Goal: Transaction & Acquisition: Book appointment/travel/reservation

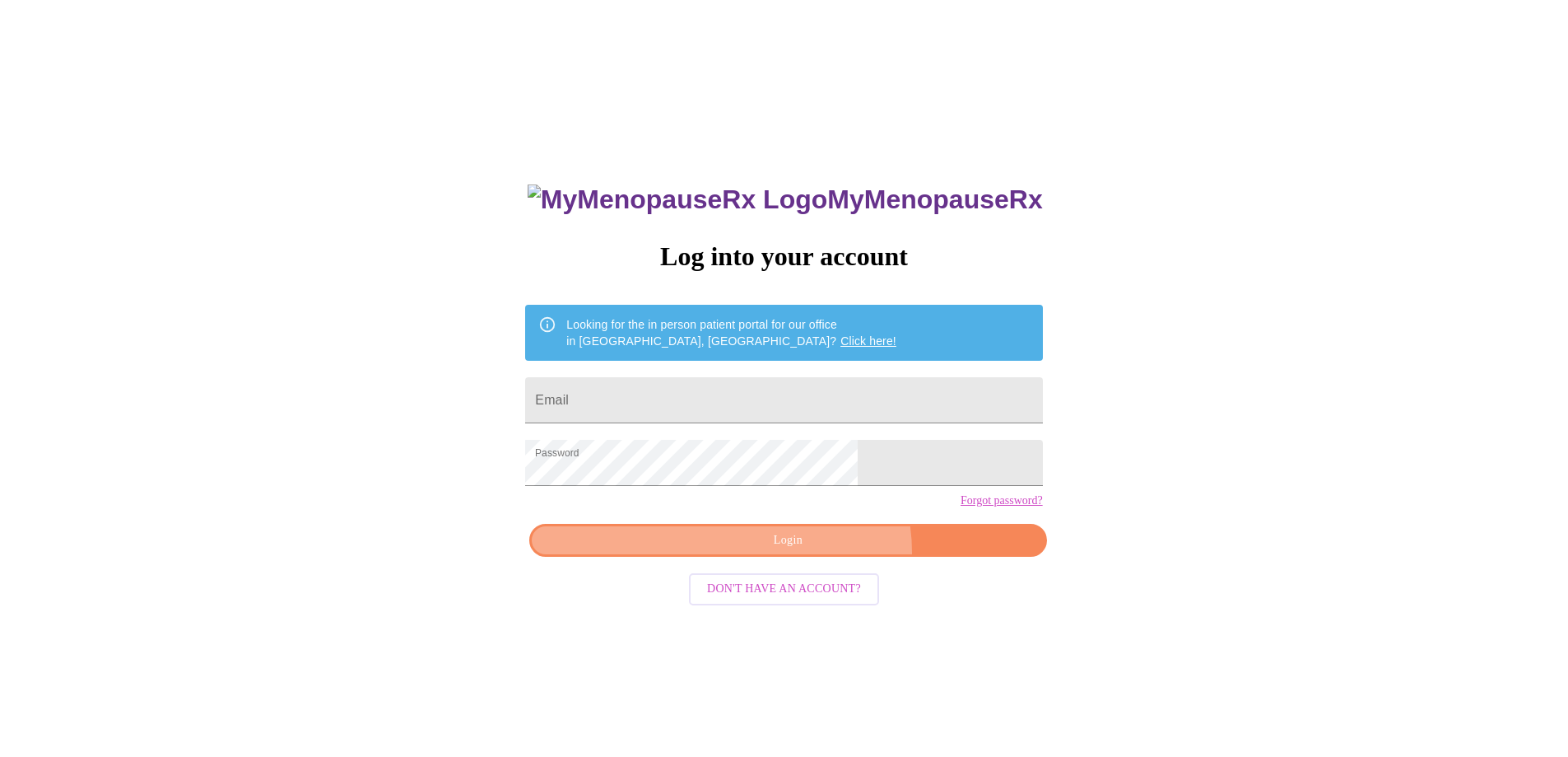
click at [813, 557] on button "Login" at bounding box center [787, 540] width 517 height 34
click at [756, 403] on input "Email" at bounding box center [783, 400] width 517 height 46
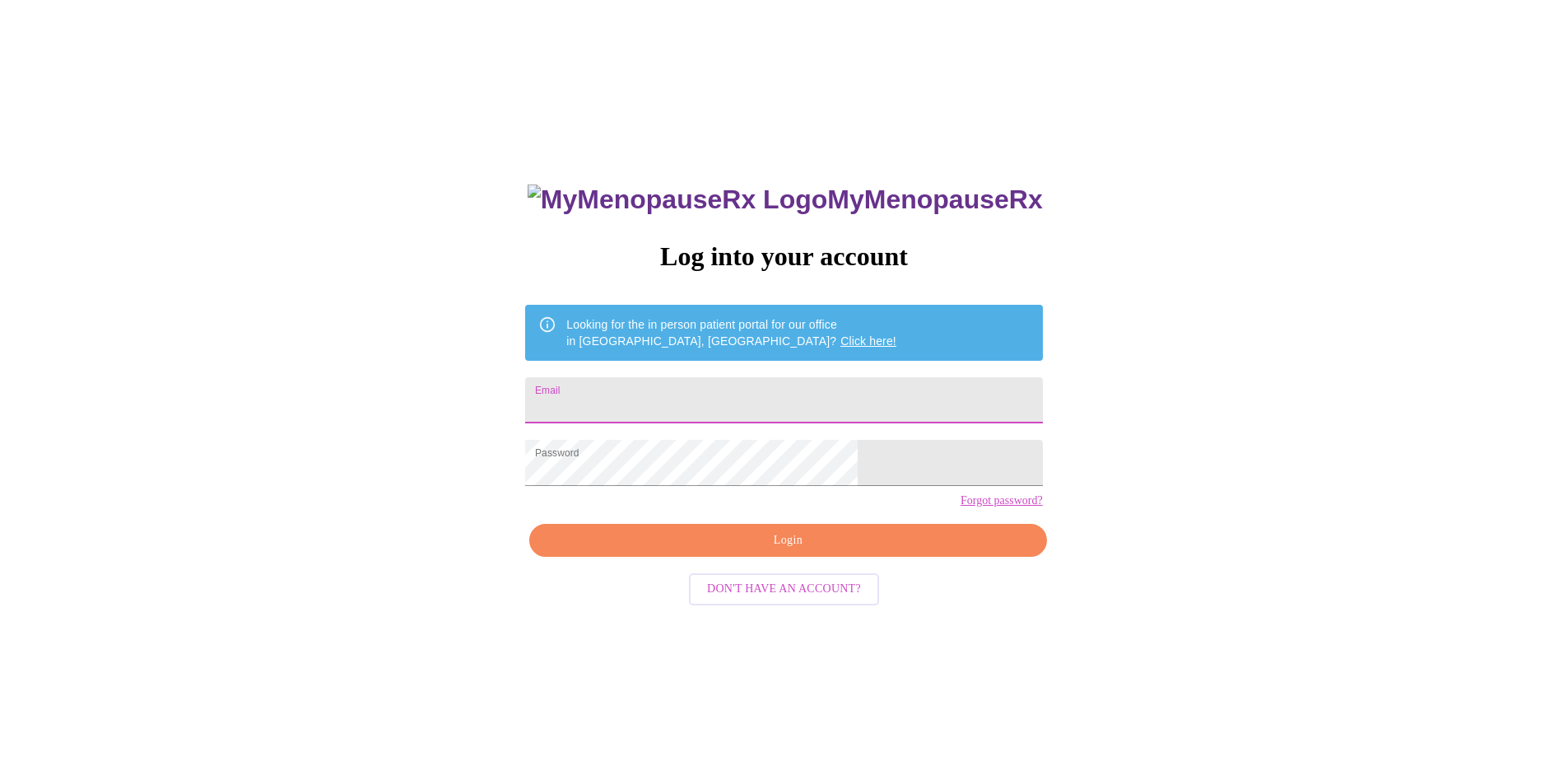
click at [756, 403] on input "Email" at bounding box center [783, 400] width 517 height 46
type input "[EMAIL_ADDRESS][DOMAIN_NAME]"
click at [864, 551] on span "Login" at bounding box center [787, 540] width 479 height 21
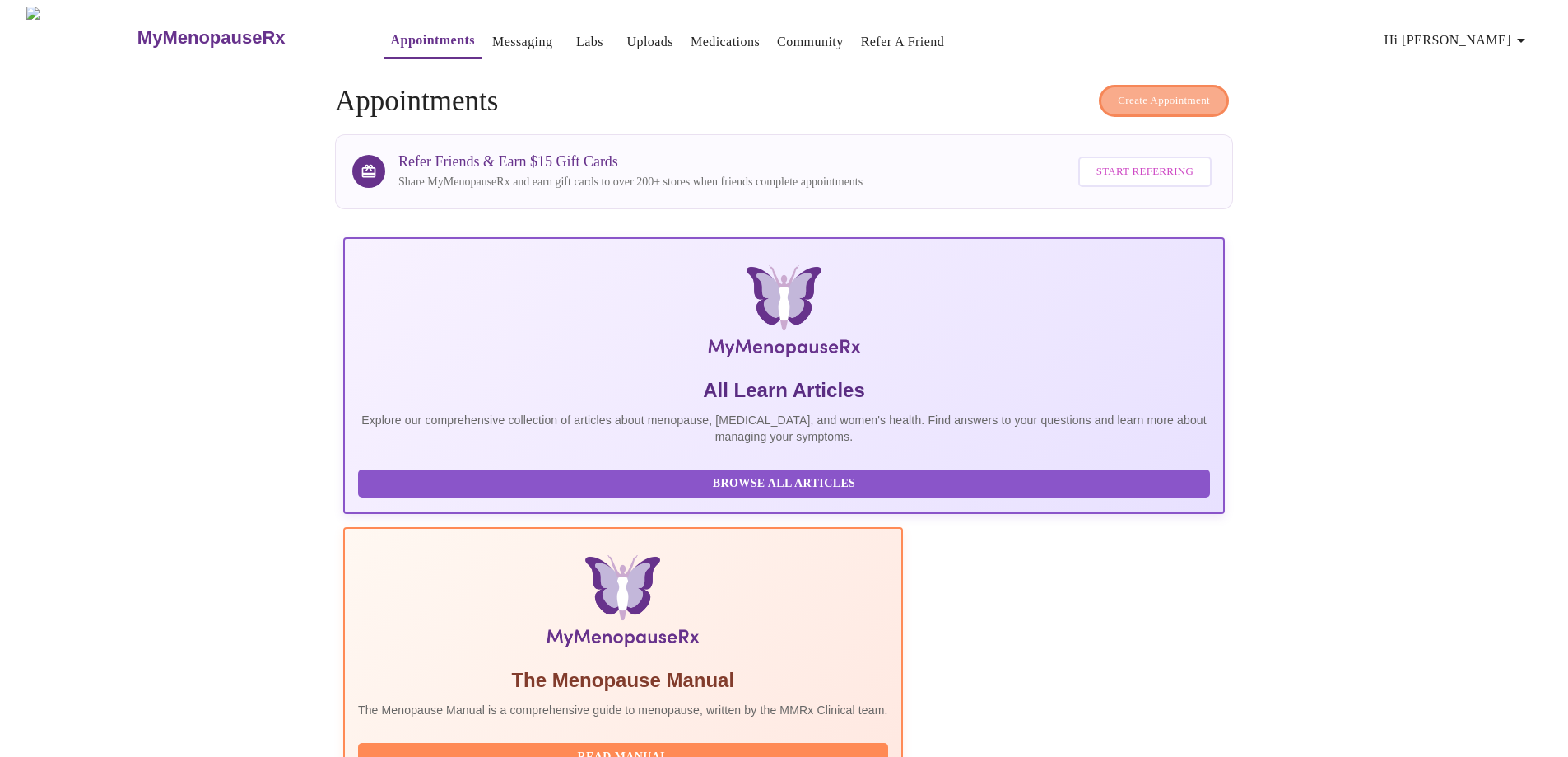
click at [1144, 92] on span "Create Appointment" at bounding box center [1164, 101] width 92 height 19
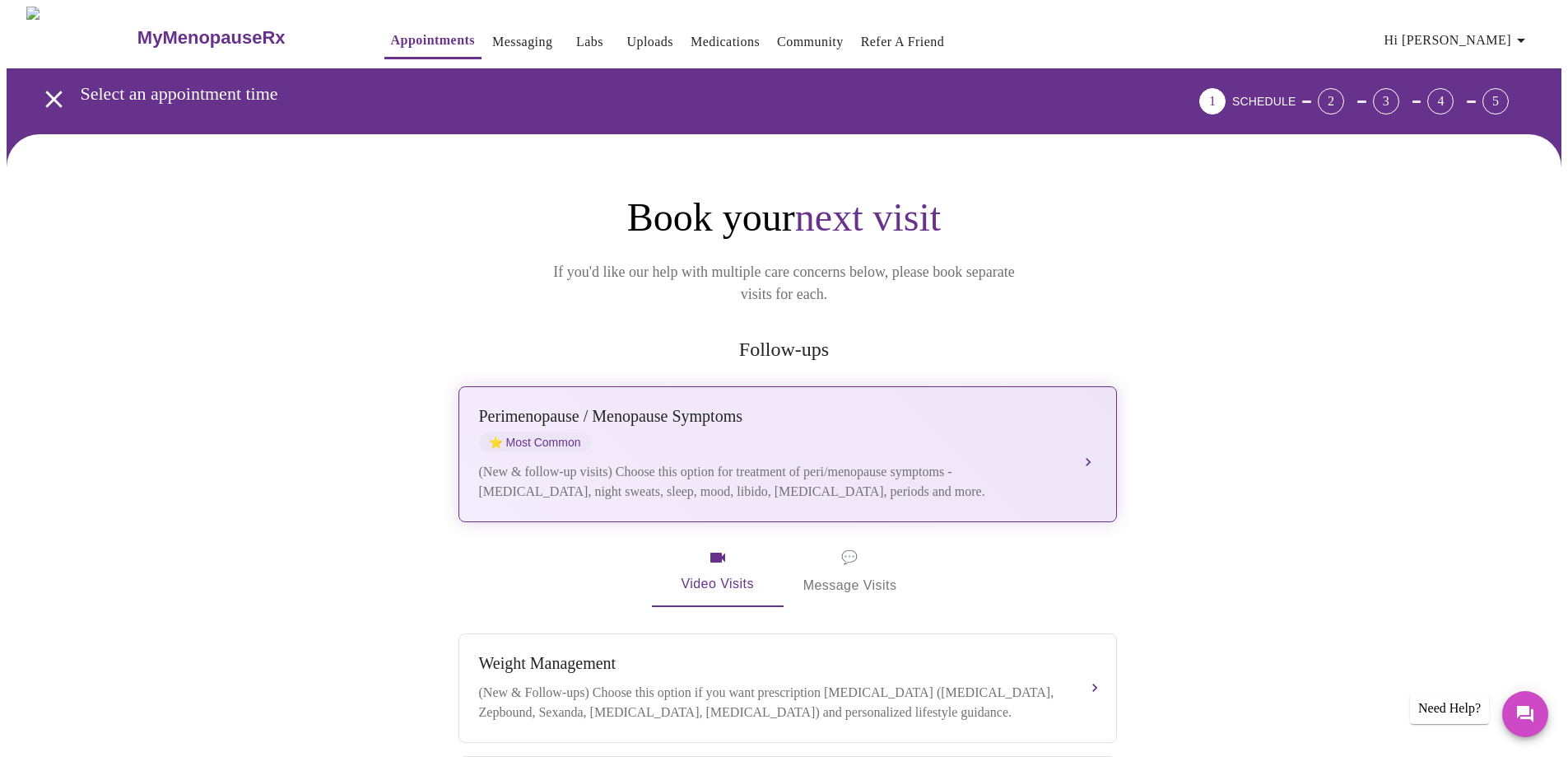
click at [755, 462] on div "(New & follow-up visits) Choose this option for treatment of peri/menopause sym…" at bounding box center [771, 482] width 584 height 40
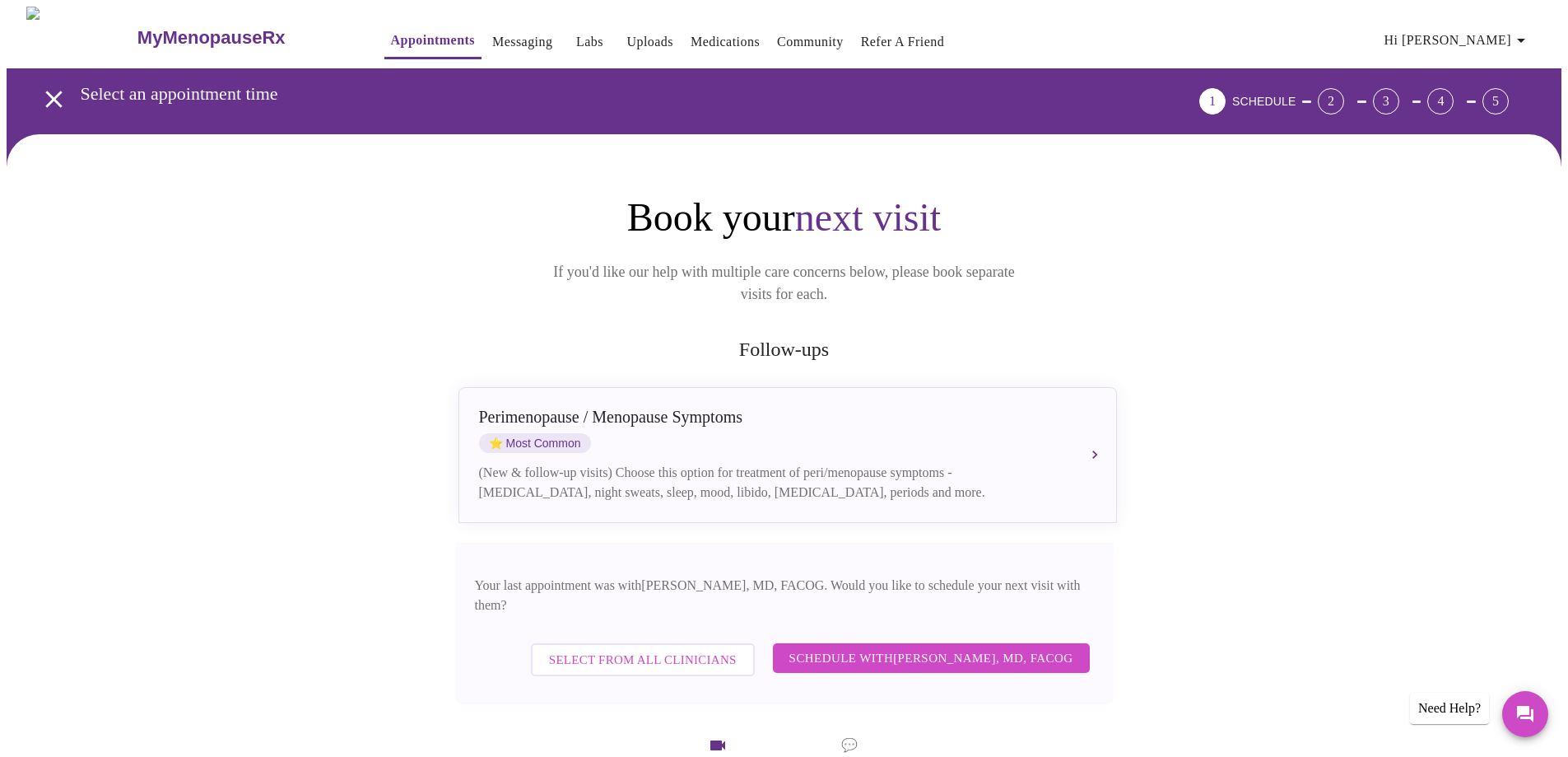
click at [949, 647] on span "Schedule with [PERSON_NAME], MD, FACOG" at bounding box center [932, 657] width 284 height 22
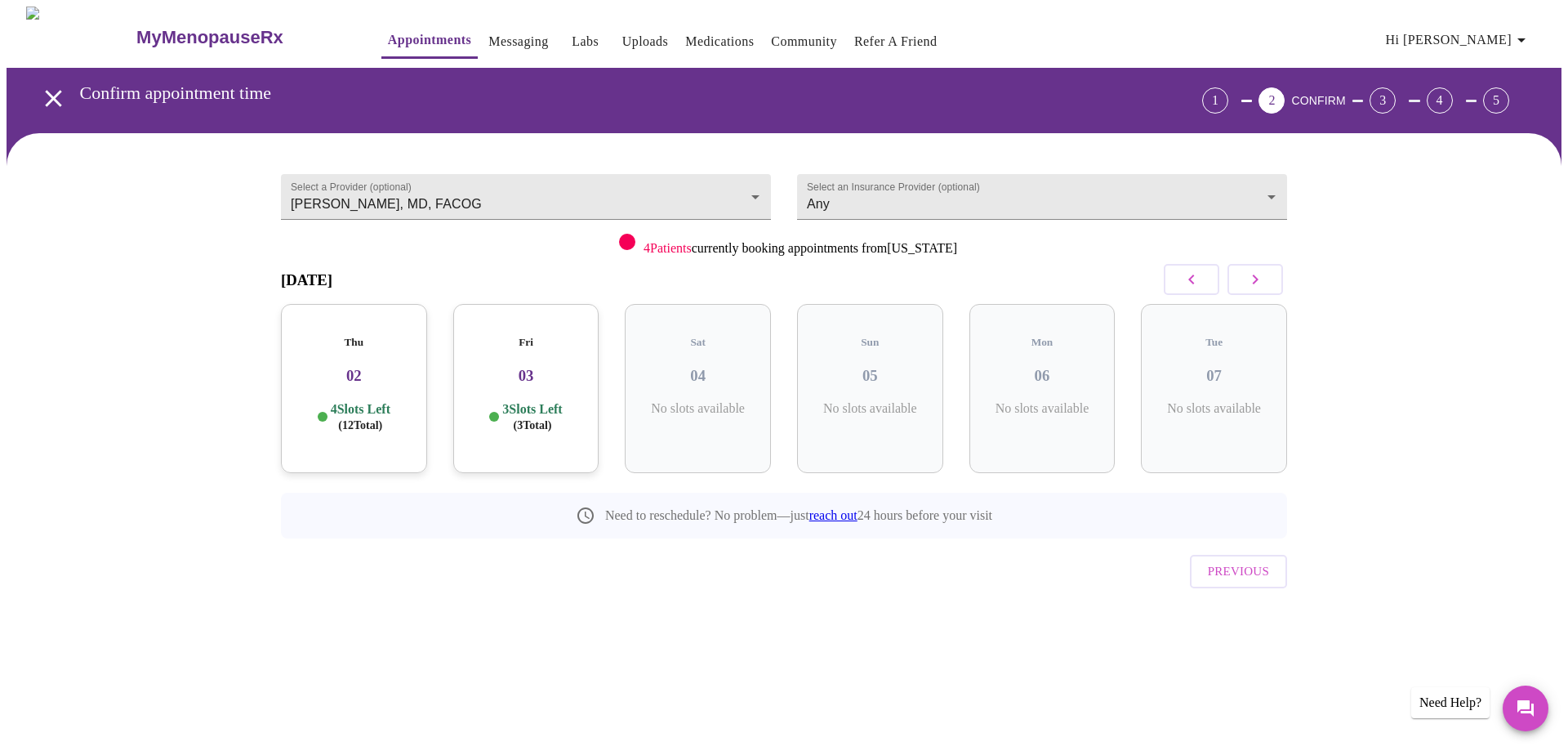
click at [1195, 401] on p "No slots available" at bounding box center [1214, 408] width 120 height 15
drag, startPoint x: 1195, startPoint y: 395, endPoint x: 1261, endPoint y: 293, distance: 121.5
click at [1195, 401] on p "No slots available" at bounding box center [1214, 408] width 120 height 15
click at [1266, 276] on button "button" at bounding box center [1254, 278] width 55 height 31
click at [700, 419] on span "( 14 Total)" at bounding box center [704, 425] width 44 height 12
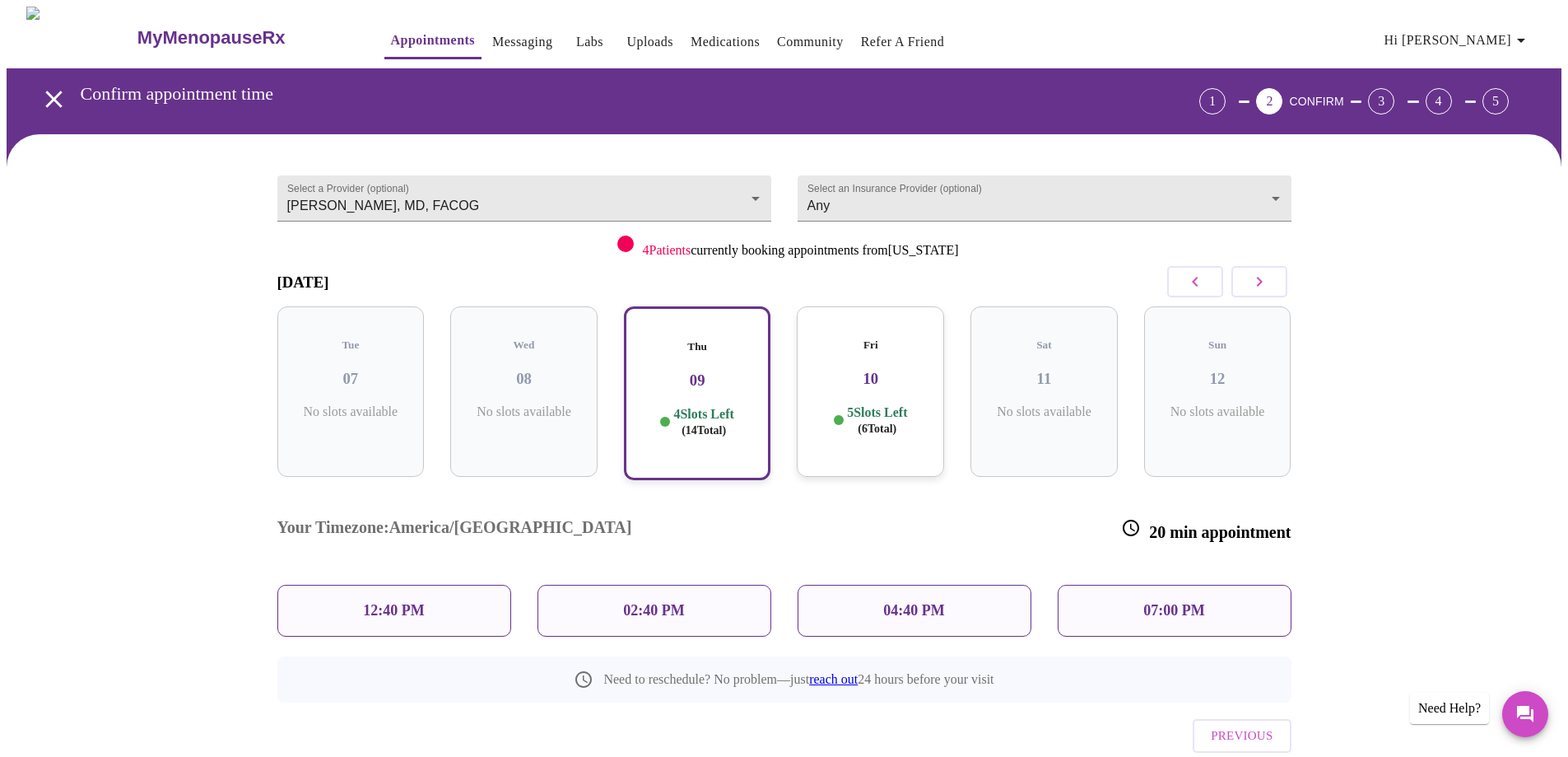
click at [720, 424] on span "( 14 Total)" at bounding box center [703, 429] width 44 height 12
click at [848, 417] on p "5 Slots Left ( 6 Total)" at bounding box center [877, 420] width 60 height 32
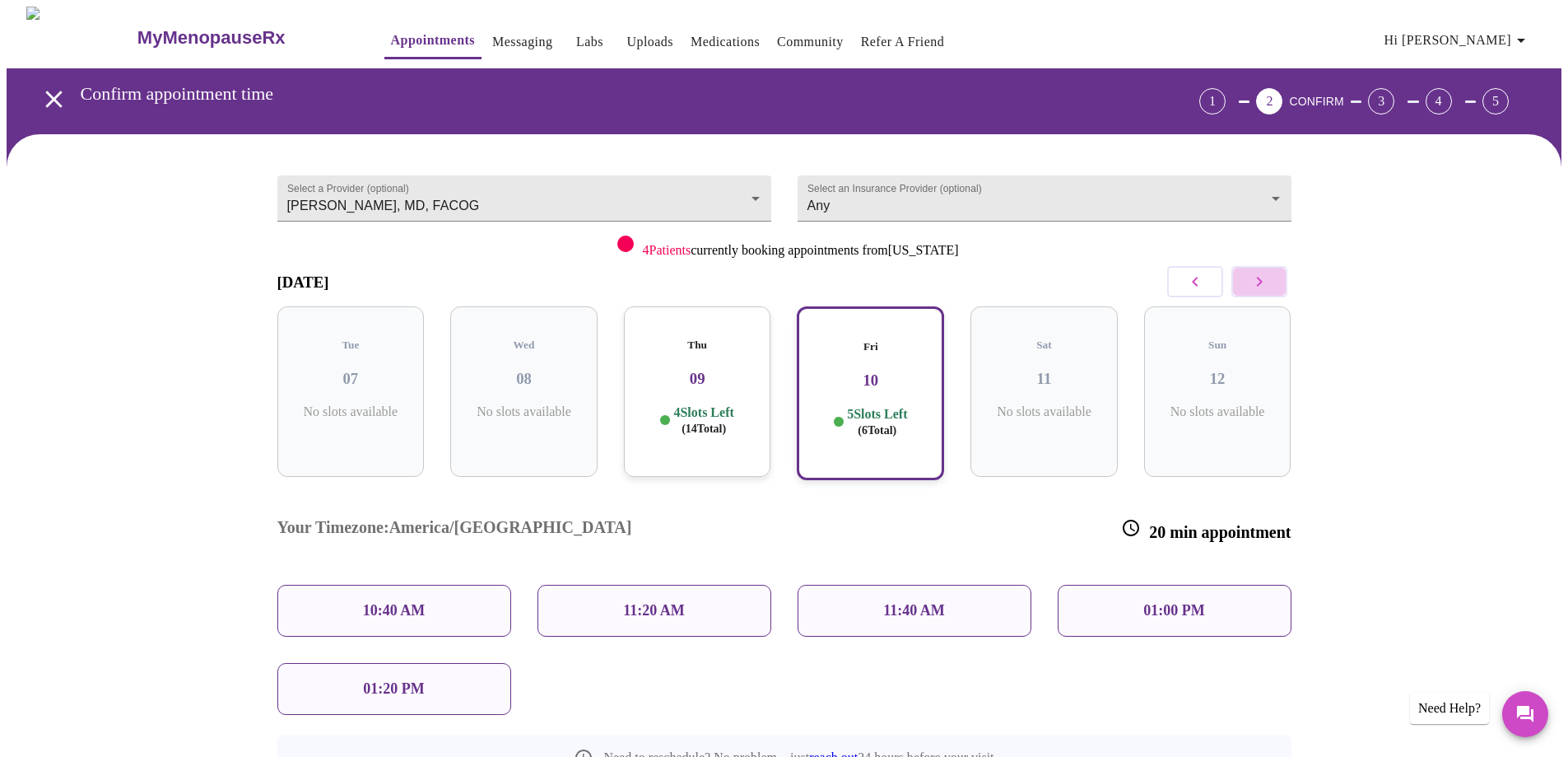
click at [1261, 272] on icon "button" at bounding box center [1259, 282] width 20 height 20
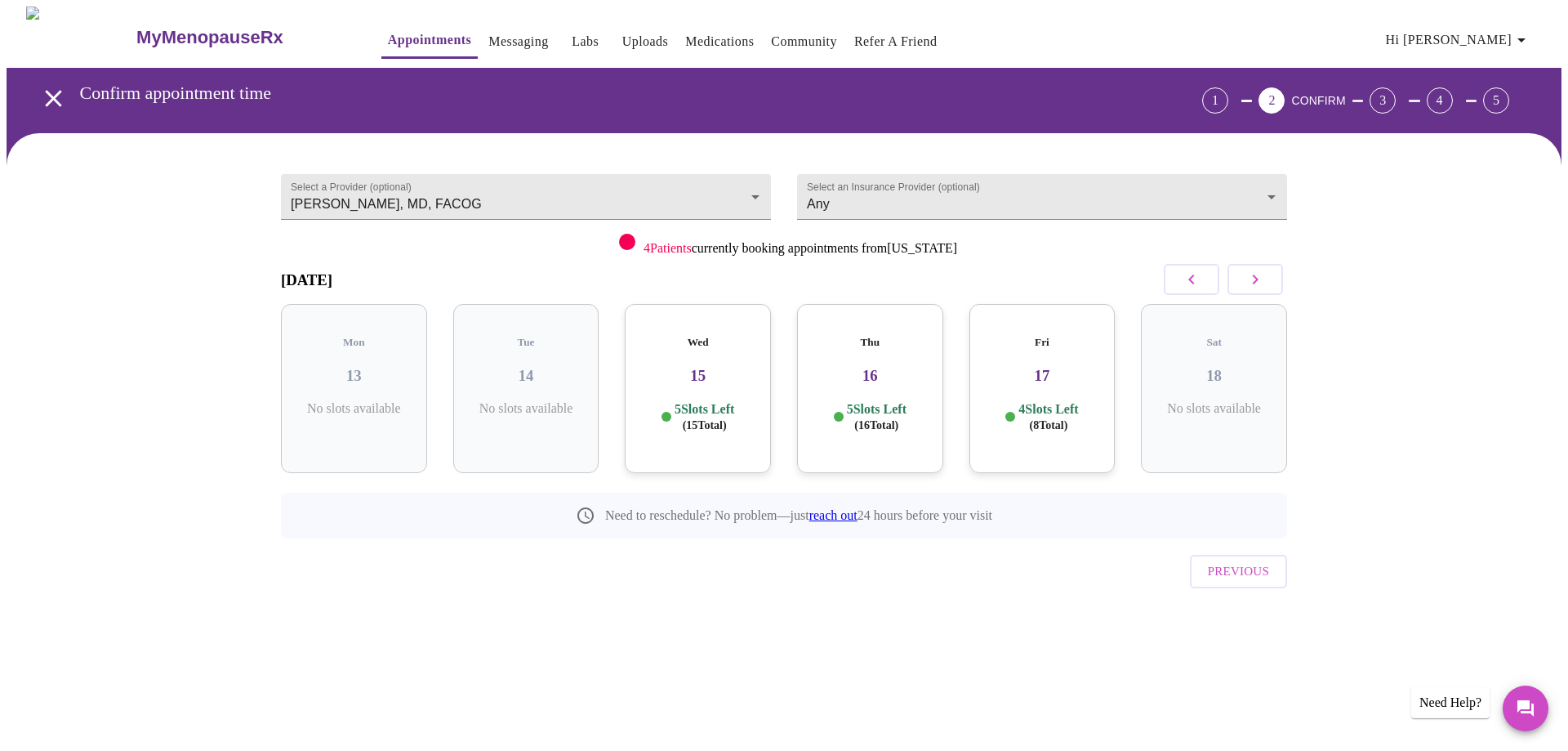
click at [685, 401] on p "5 Slots Left ( 15 Total)" at bounding box center [704, 417] width 60 height 32
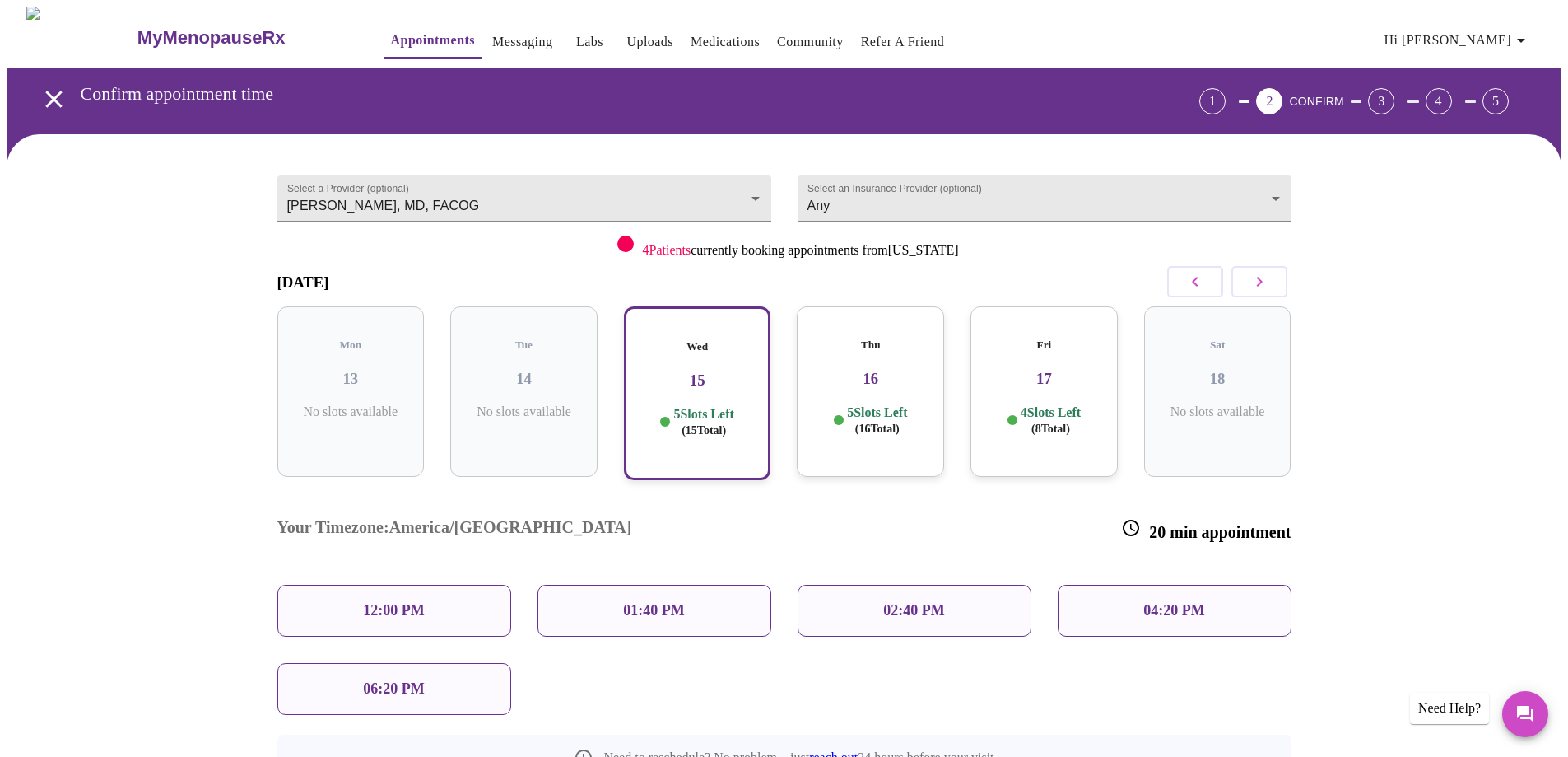
click at [443, 663] on div "06:20 PM" at bounding box center [394, 688] width 233 height 52
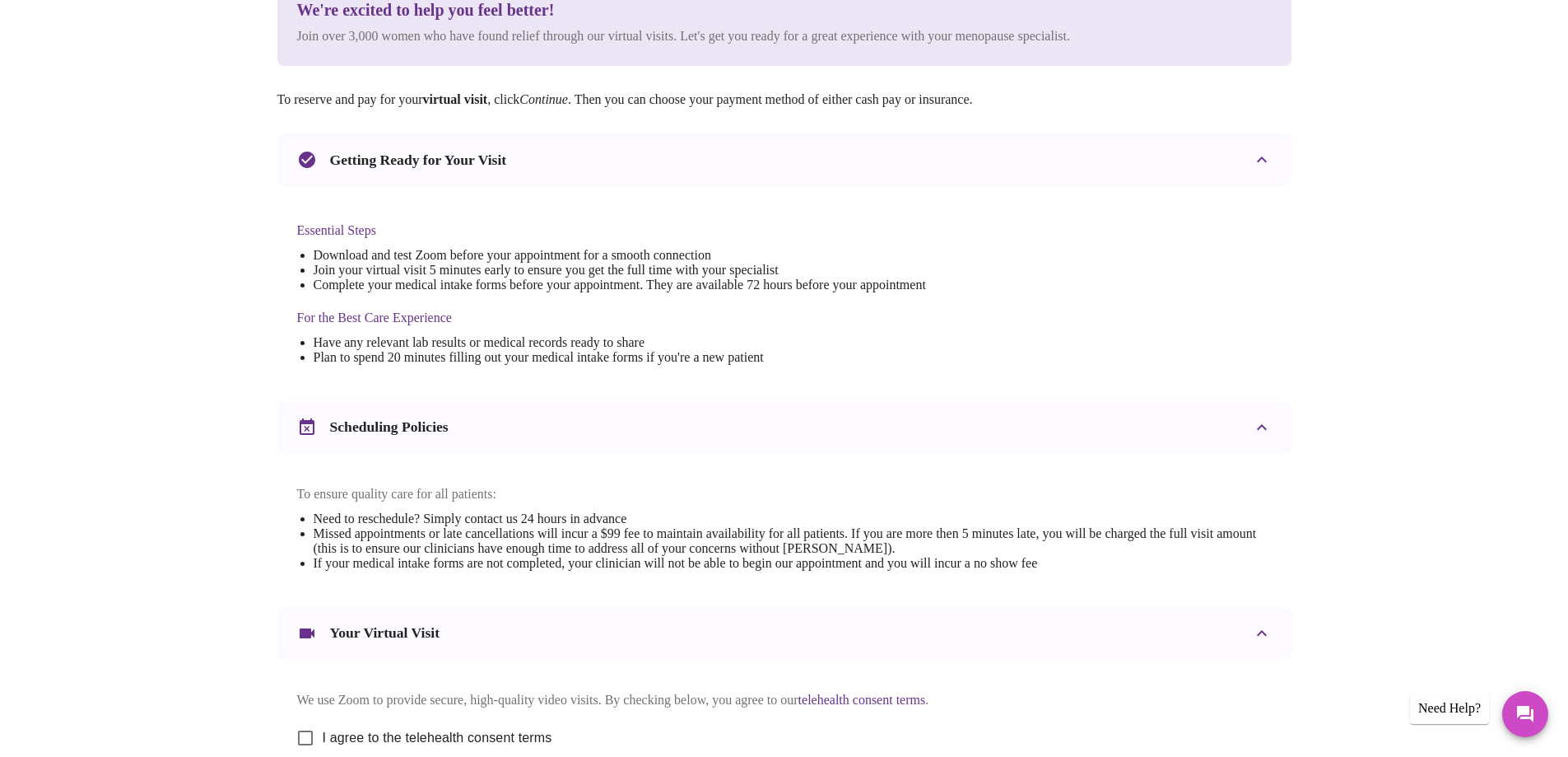
scroll to position [411, 0]
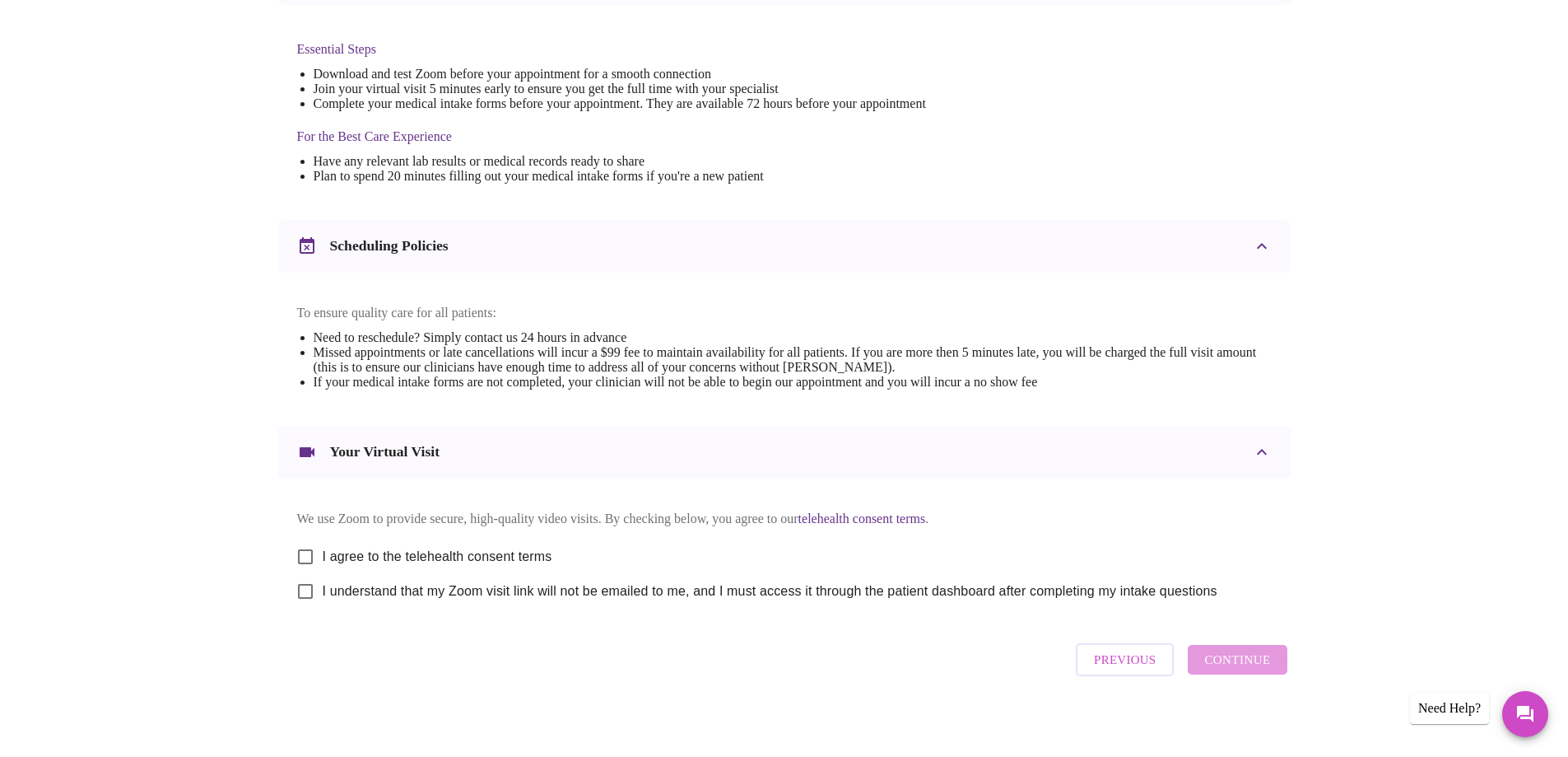
click at [312, 566] on input "I agree to the telehealth consent terms" at bounding box center [305, 556] width 35 height 35
checkbox input "true"
click at [316, 604] on input "I understand that my Zoom visit link will not be emailed to me, and I must acce…" at bounding box center [305, 591] width 35 height 35
checkbox input "true"
click at [1257, 670] on span "Continue" at bounding box center [1237, 659] width 66 height 22
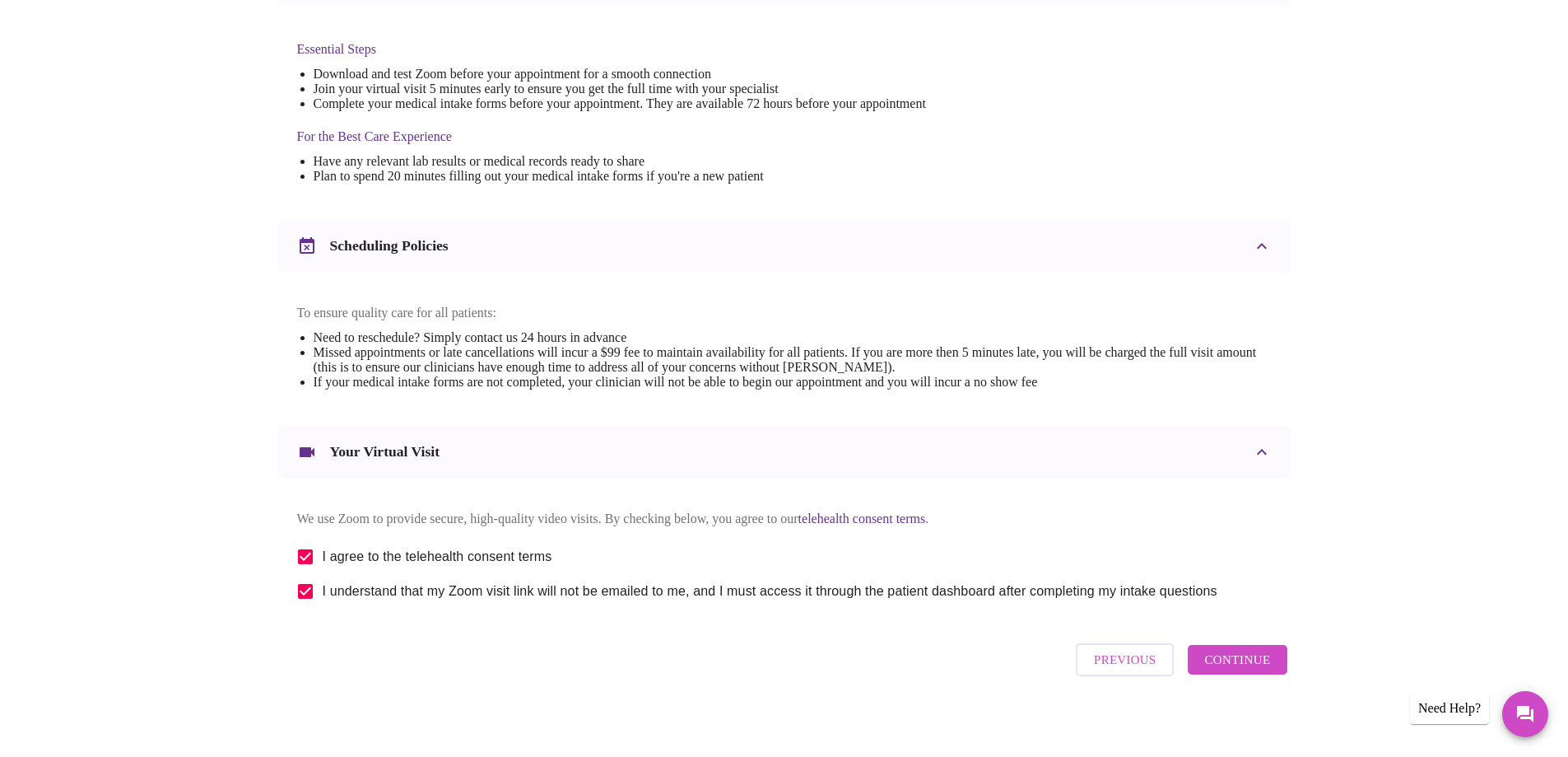
click at [1257, 689] on div "[DATE] 6:20 pm - 6:40 pm We're excited to help you feel better! Join over 3,000…" at bounding box center [784, 240] width 1555 height 1036
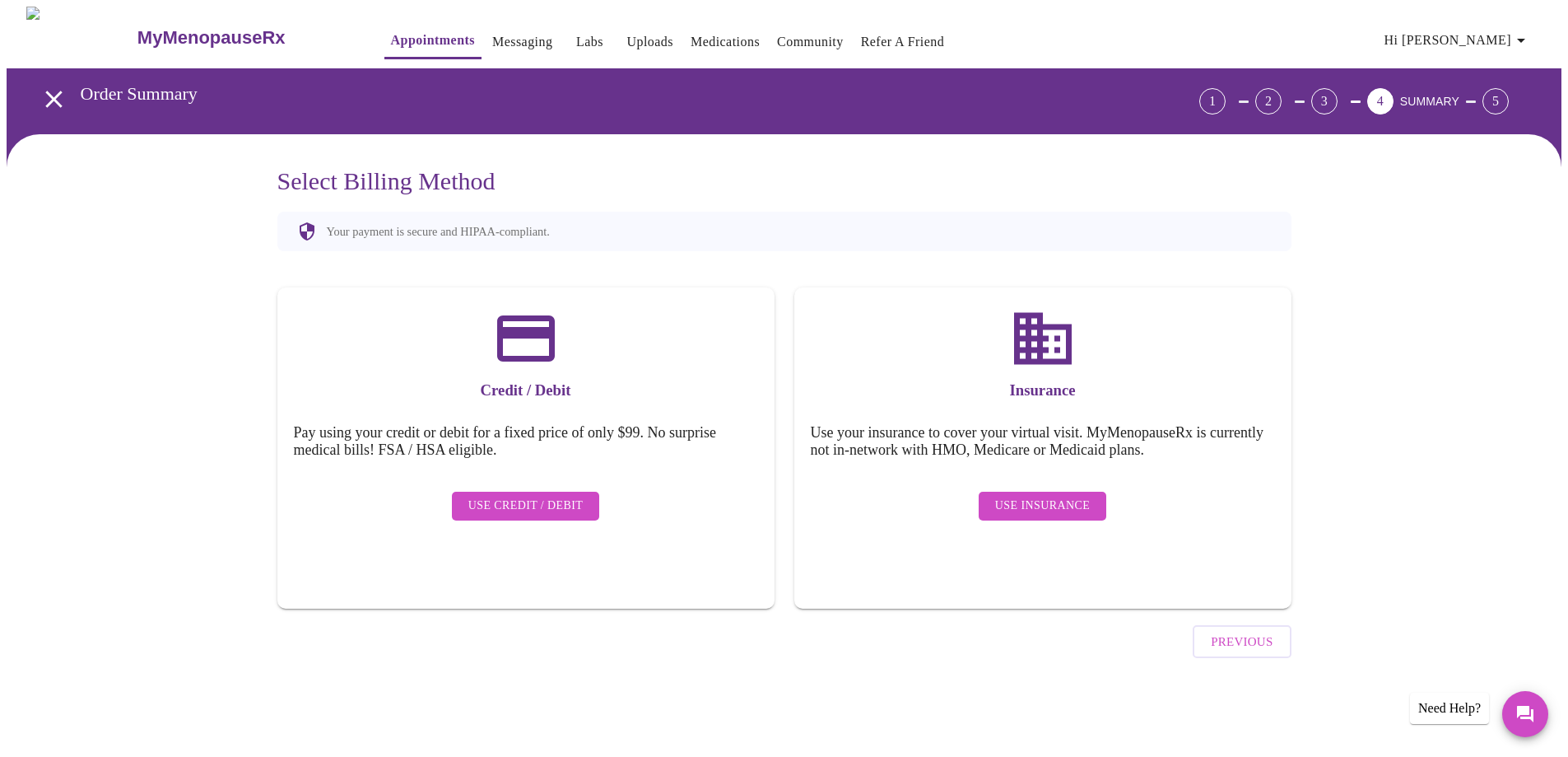
click at [1027, 495] on span "Use Insurance" at bounding box center [1042, 506] width 95 height 21
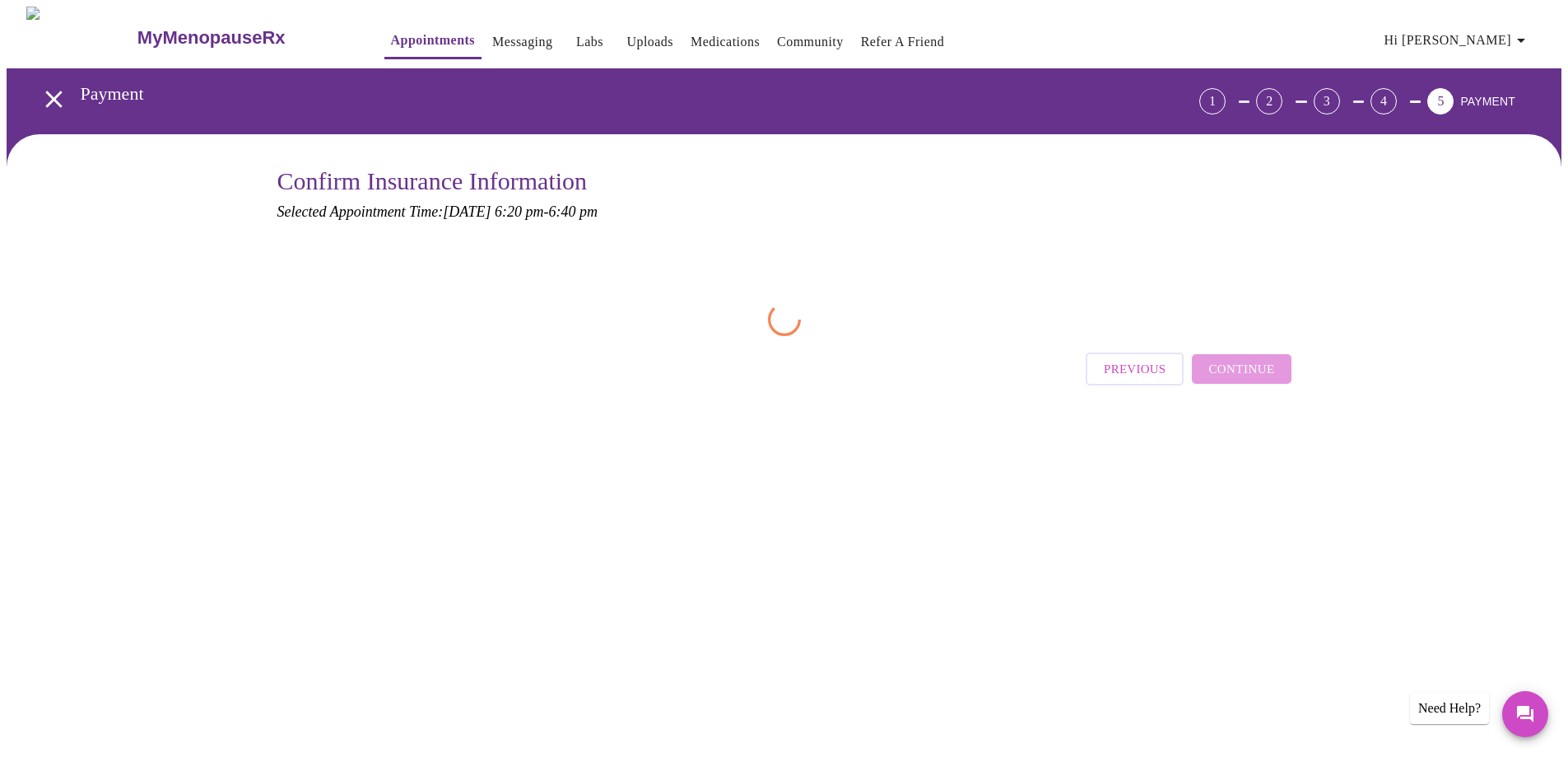
scroll to position [0, 0]
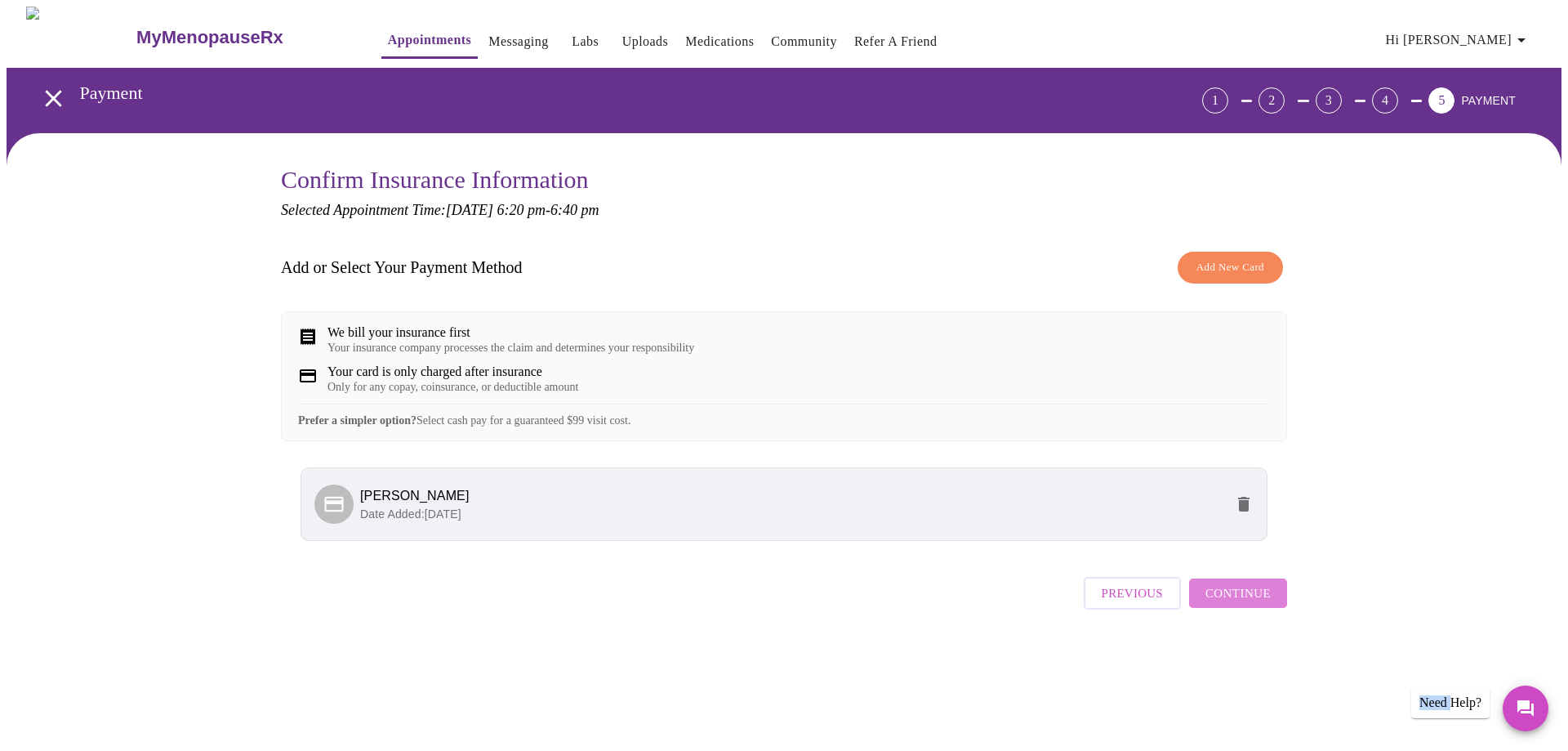
click at [1257, 603] on span "Continue" at bounding box center [1238, 593] width 65 height 21
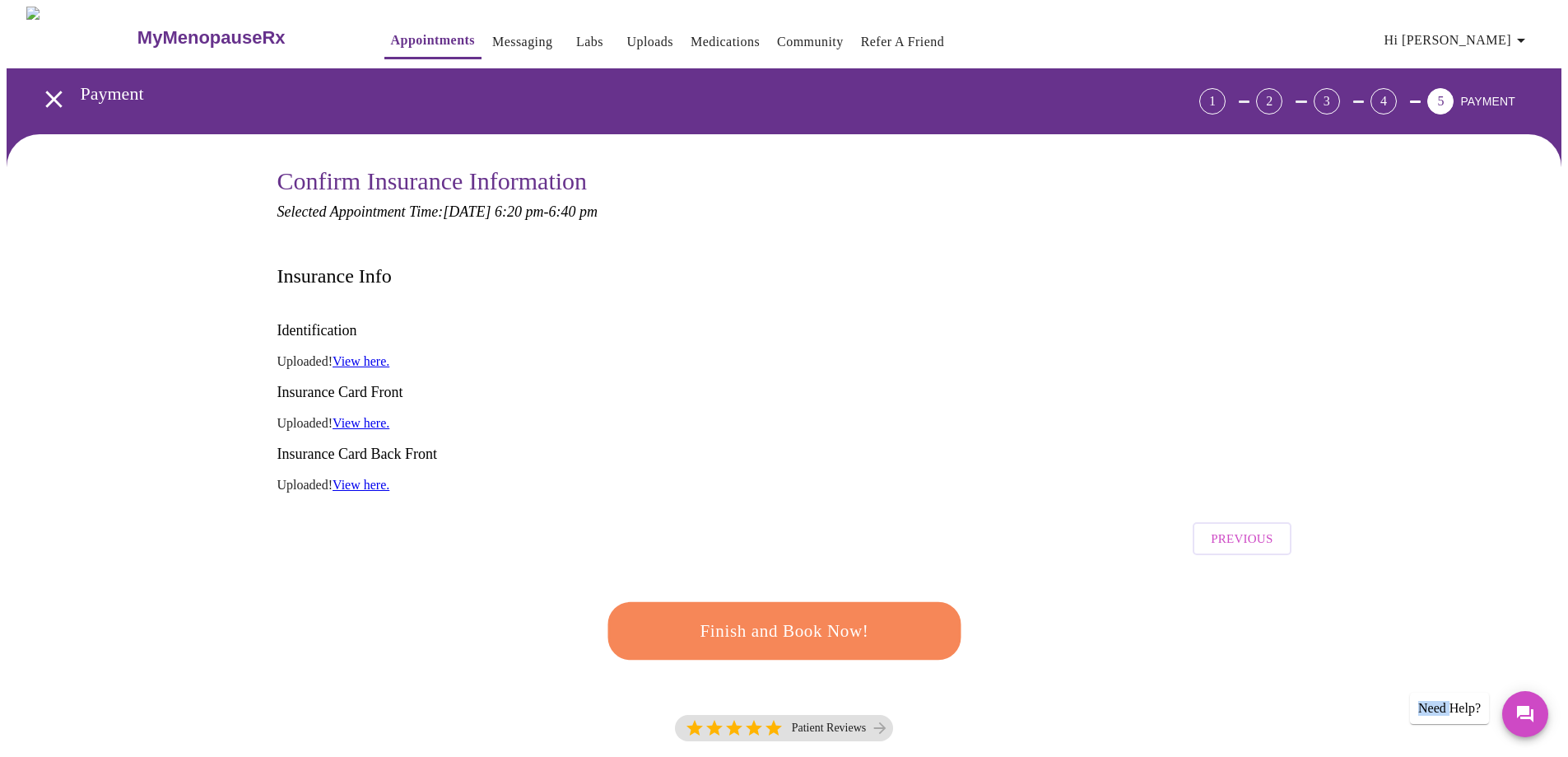
click at [812, 615] on span "Finish and Book Now!" at bounding box center [785, 631] width 318 height 32
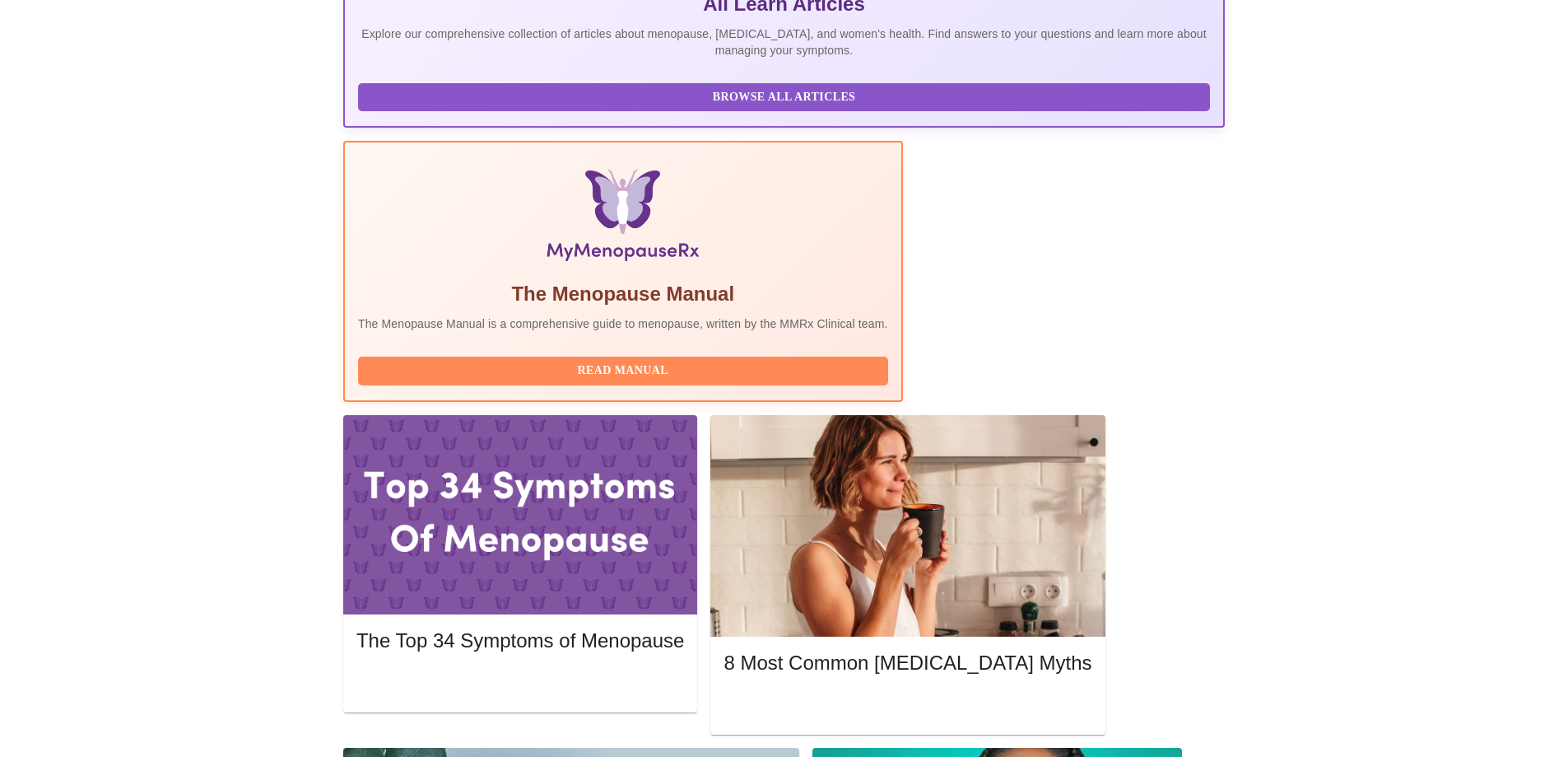
scroll to position [411, 0]
